Goal: Communication & Community: Connect with others

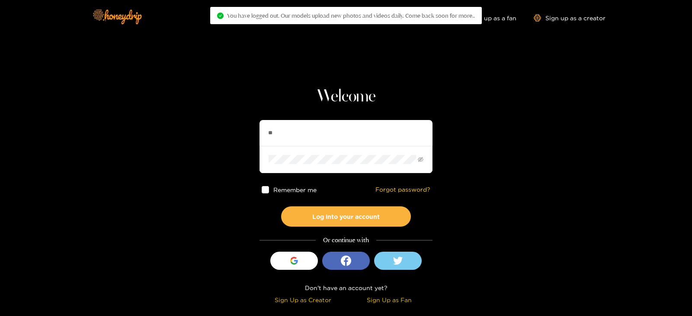
type input "**********"
click at [281, 207] on button "Log into your account" at bounding box center [346, 217] width 130 height 20
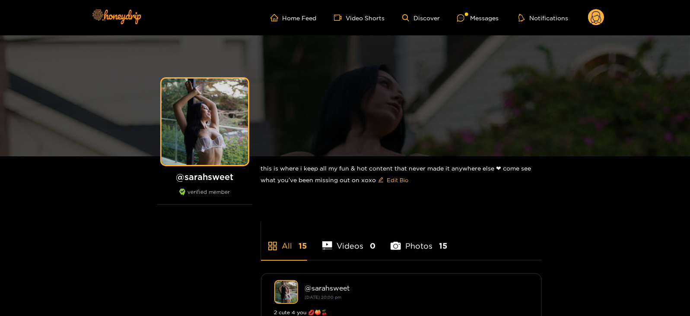
click at [495, 25] on ul "Home Feed Video Shorts Discover Messages Notifications" at bounding box center [438, 17] width 334 height 17
click at [486, 18] on div "Messages" at bounding box center [477, 18] width 41 height 10
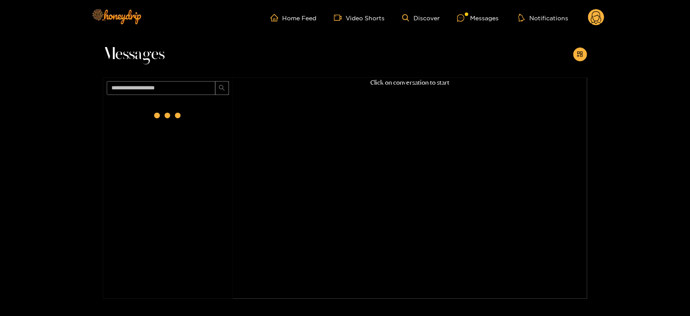
click at [188, 114] on div at bounding box center [168, 118] width 130 height 38
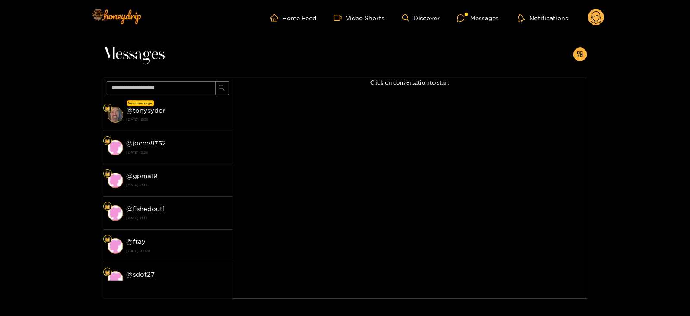
click at [188, 114] on div "@ tonysydor 25 August 2025 15:38" at bounding box center [178, 114] width 102 height 19
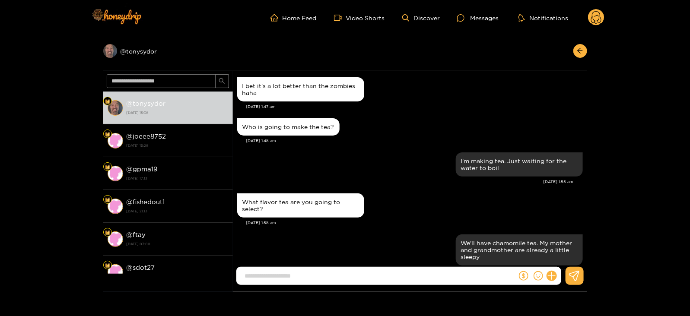
scroll to position [886, 0]
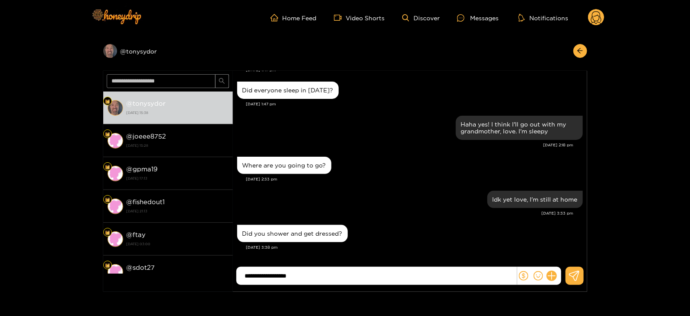
type input "**********"
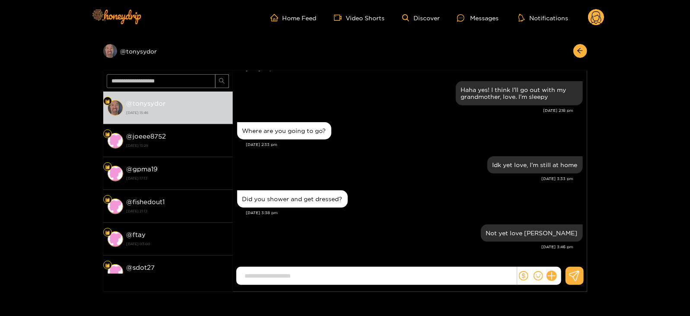
click at [606, 20] on header "Home Feed Video Shorts Discover Messages Notifications 0" at bounding box center [345, 17] width 690 height 35
click at [591, 20] on icon at bounding box center [596, 18] width 10 height 15
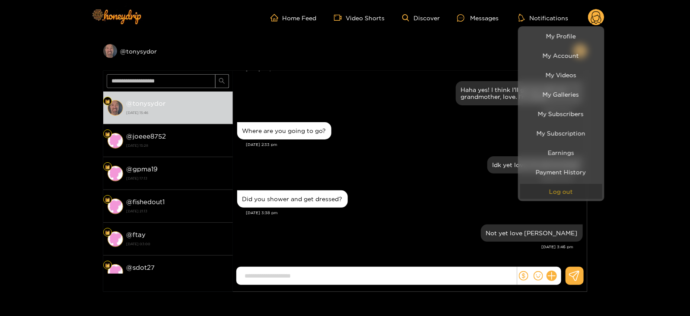
click at [551, 193] on button "Log out" at bounding box center [561, 191] width 82 height 15
